Goal: Check status

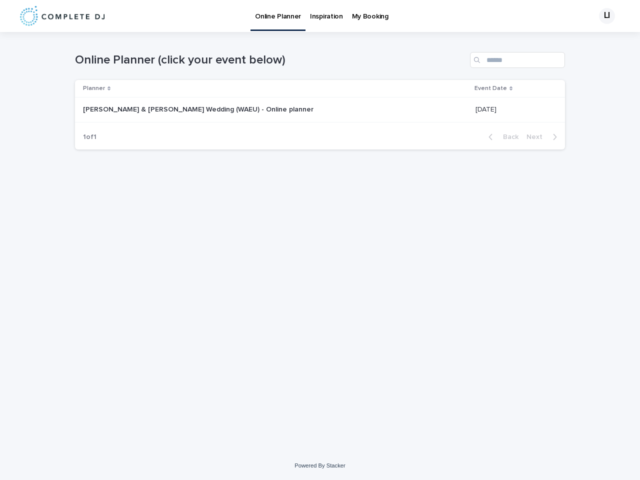
click at [604, 16] on div "LI" at bounding box center [607, 16] width 16 height 16
click at [260, 89] on div "Planner" at bounding box center [276, 88] width 386 height 11
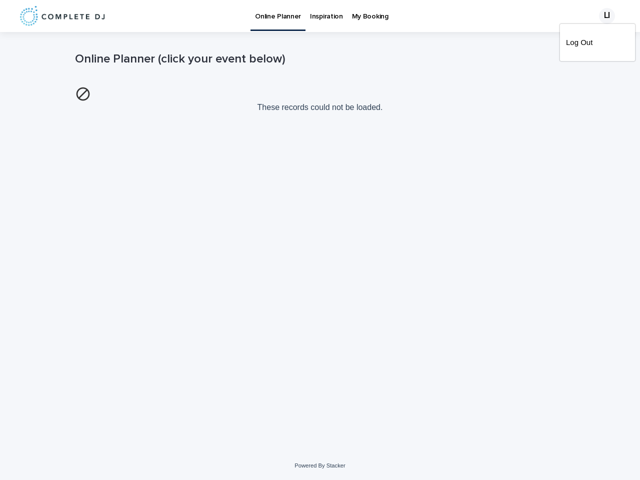
click at [496, 89] on p "These records could not be loaded." at bounding box center [320, 100] width 490 height 34
click at [91, 102] on img at bounding box center [83, 94] width 16 height 16
click at [503, 137] on div "Loading... Saving… Loading... Saving… Online Planner (click your event below) T…" at bounding box center [320, 229] width 500 height 395
click at [545, 137] on div "Loading... Saving… Loading... Saving… Online Planner (click your event below) T…" at bounding box center [320, 229] width 500 height 395
